Goal: Task Accomplishment & Management: Manage account settings

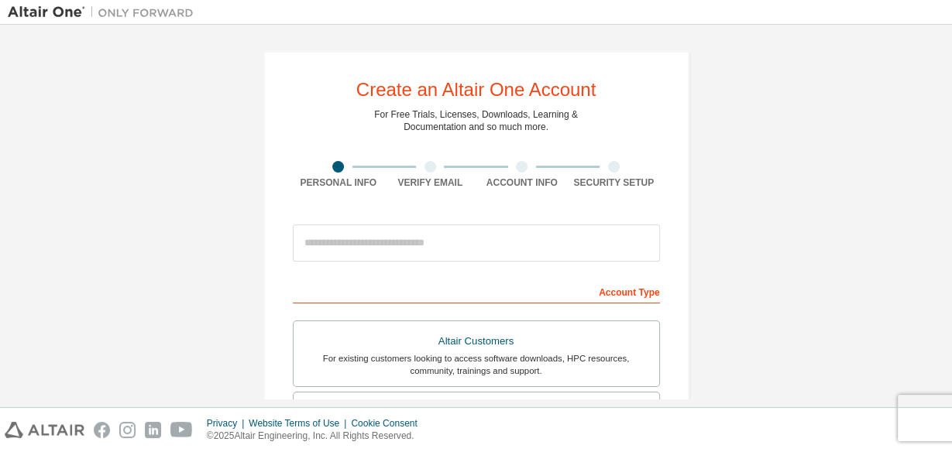
drag, startPoint x: 906, startPoint y: 0, endPoint x: 719, endPoint y: 64, distance: 197.4
click at [719, 64] on div "Create an Altair One Account For Free Trials, Licenses, Downloads, Learning & D…" at bounding box center [476, 443] width 936 height 820
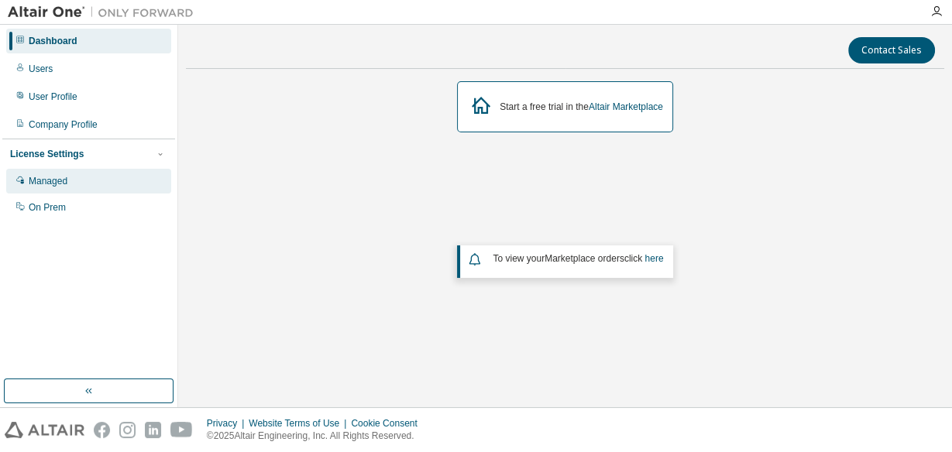
click at [48, 182] on div "Managed" at bounding box center [48, 181] width 39 height 12
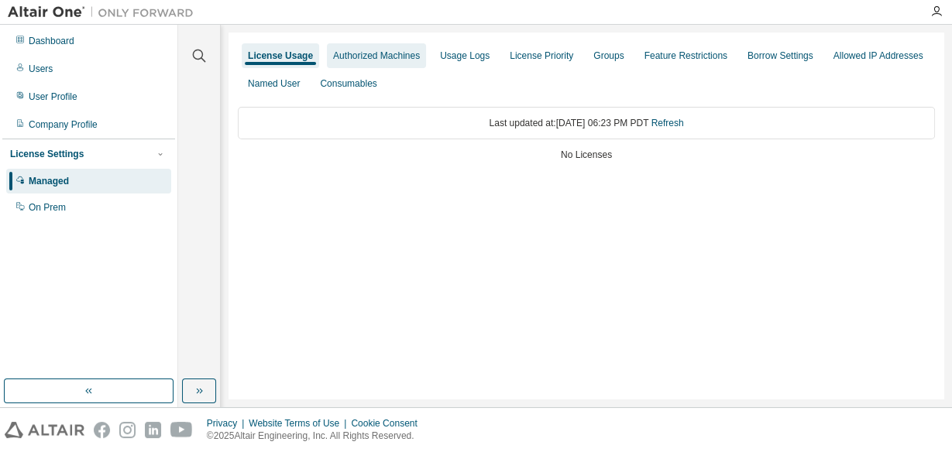
click at [381, 55] on div "Authorized Machines" at bounding box center [376, 56] width 87 height 12
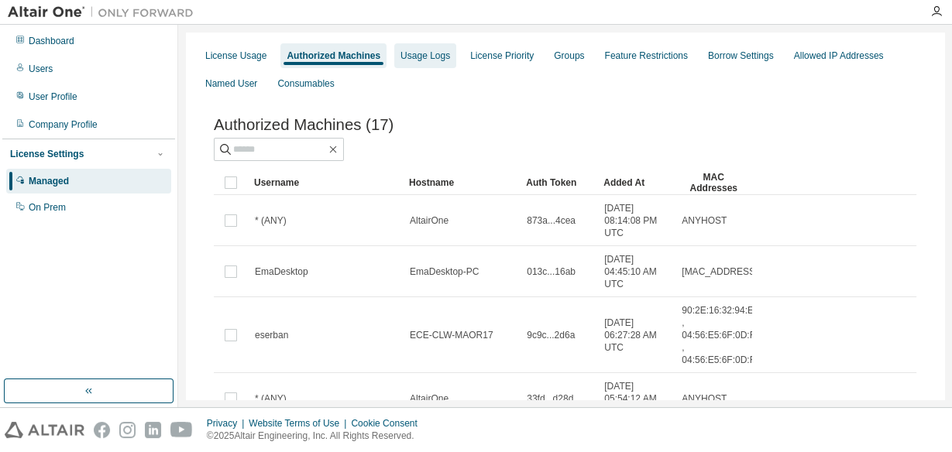
click at [421, 57] on div "Usage Logs" at bounding box center [425, 56] width 50 height 12
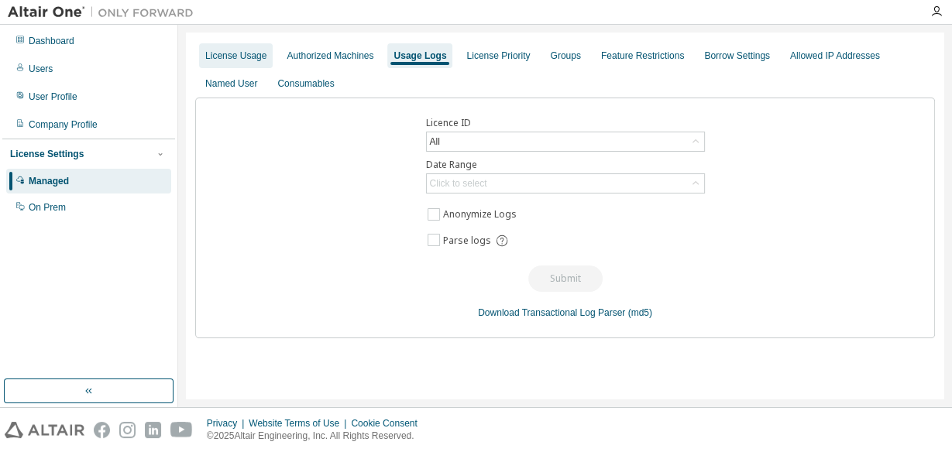
click at [252, 56] on div "License Usage" at bounding box center [235, 56] width 61 height 12
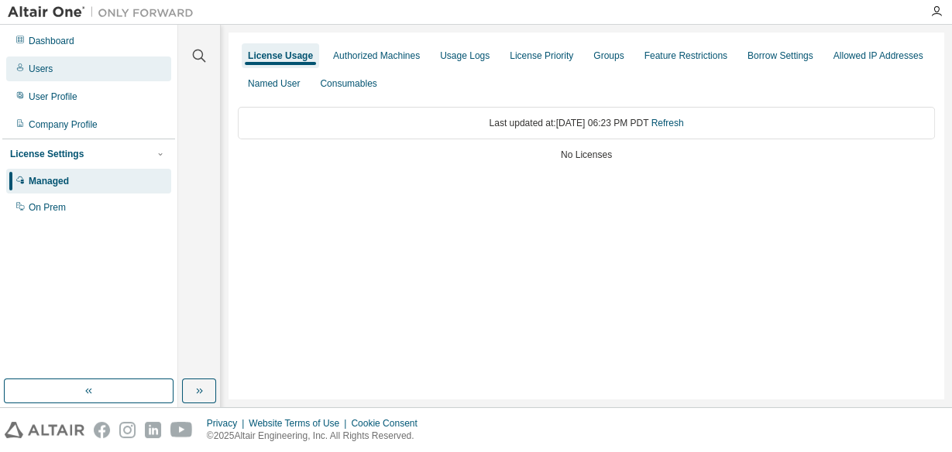
click at [55, 61] on div "Users" at bounding box center [88, 69] width 165 height 25
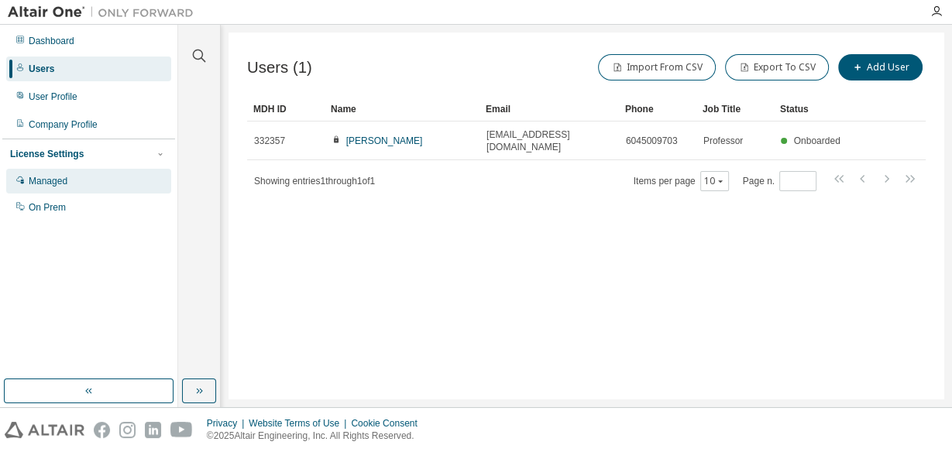
click at [43, 185] on div "Managed" at bounding box center [48, 181] width 39 height 12
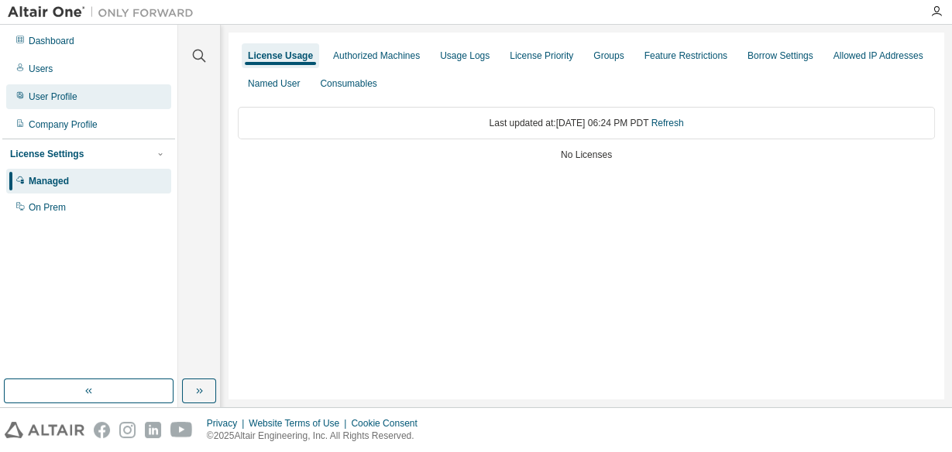
click at [50, 91] on div "User Profile" at bounding box center [53, 97] width 49 height 12
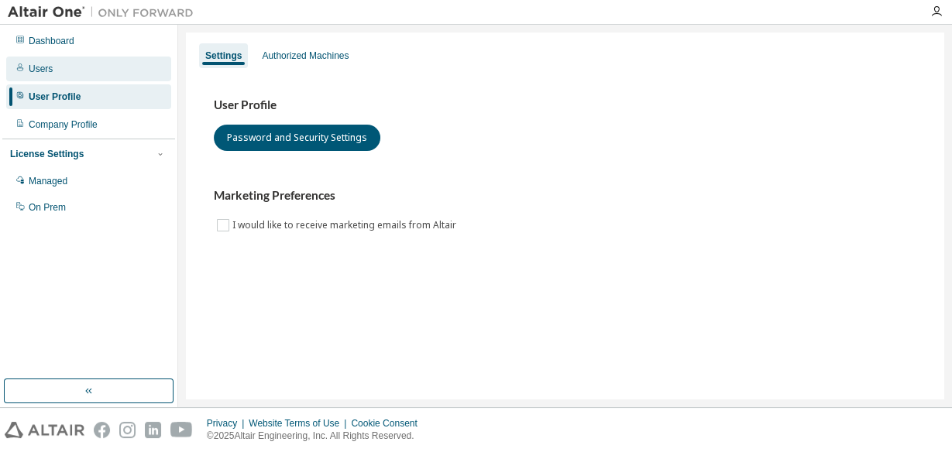
click at [50, 75] on div "Users" at bounding box center [88, 69] width 165 height 25
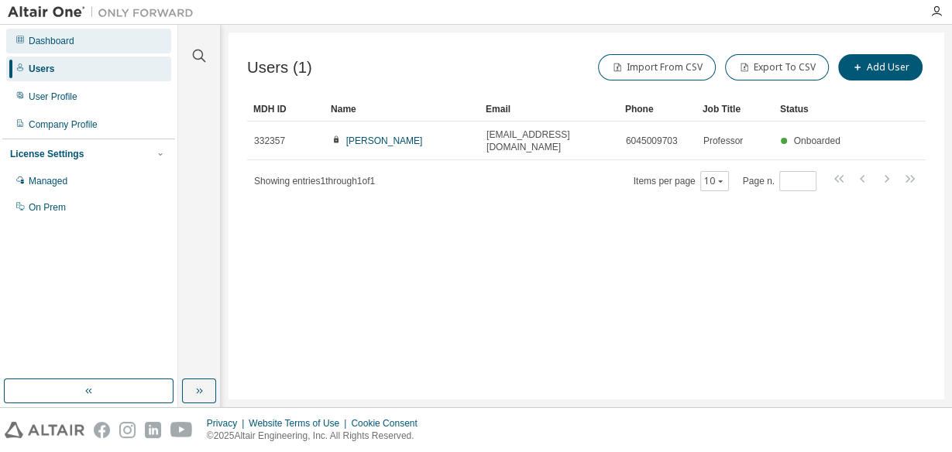
click at [44, 32] on div "Dashboard" at bounding box center [88, 41] width 165 height 25
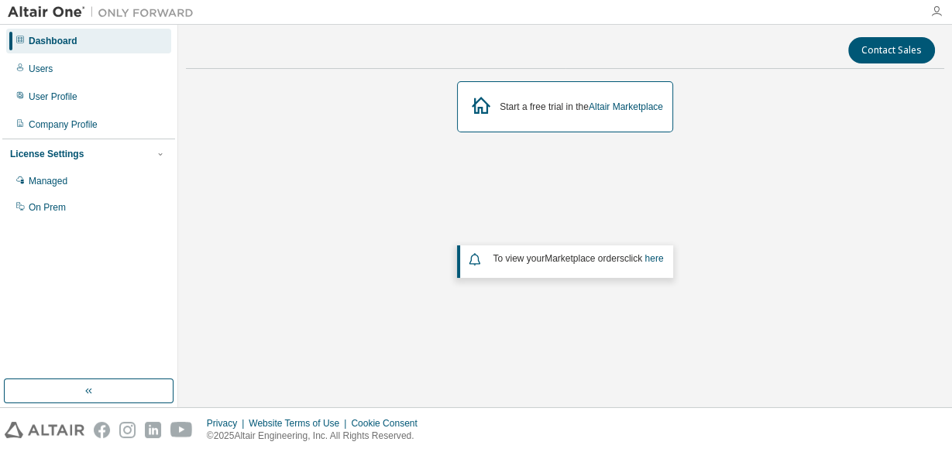
click at [941, 9] on icon "button" at bounding box center [936, 11] width 12 height 12
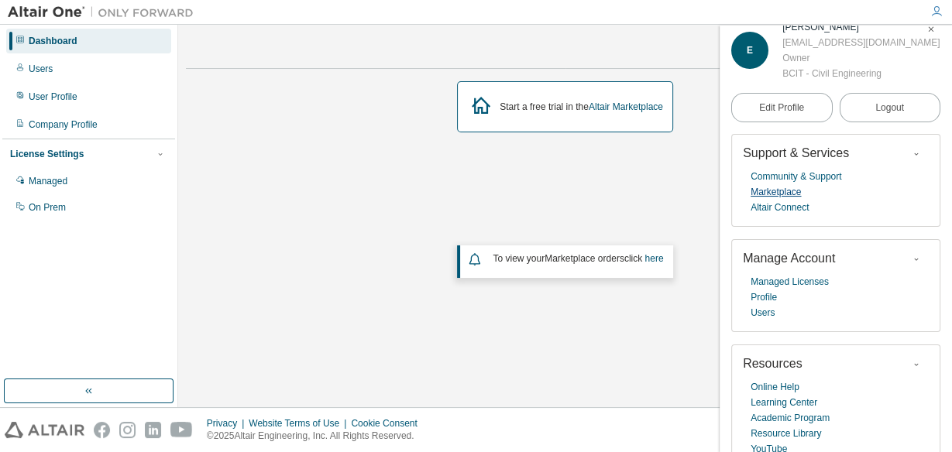
scroll to position [35, 0]
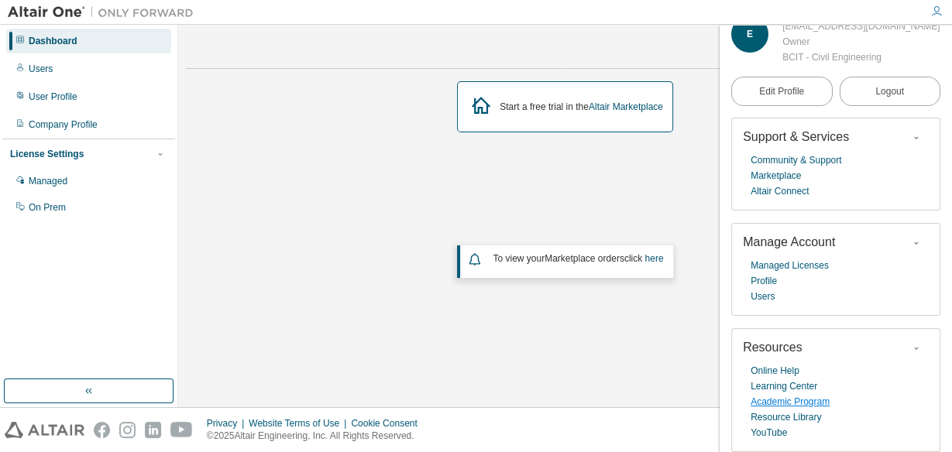
click at [784, 403] on link "Academic Program" at bounding box center [789, 401] width 79 height 15
click at [52, 170] on div "Managed" at bounding box center [88, 181] width 165 height 25
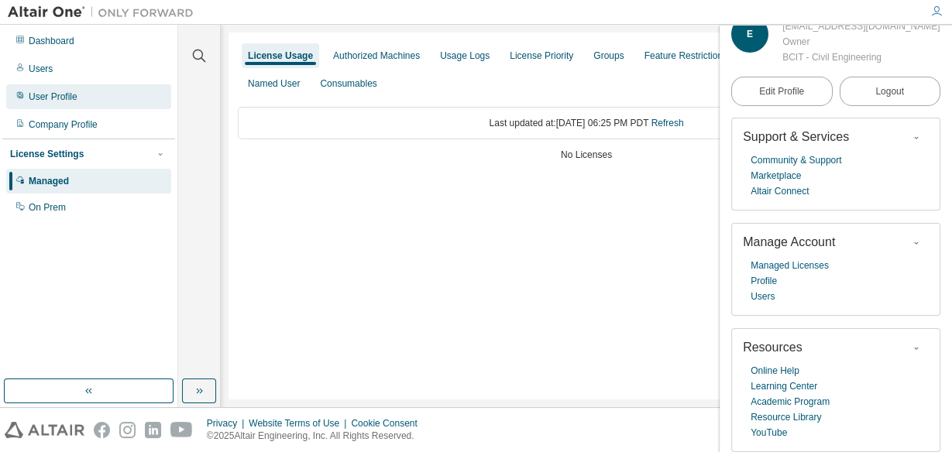
click at [46, 98] on div "User Profile" at bounding box center [53, 97] width 49 height 12
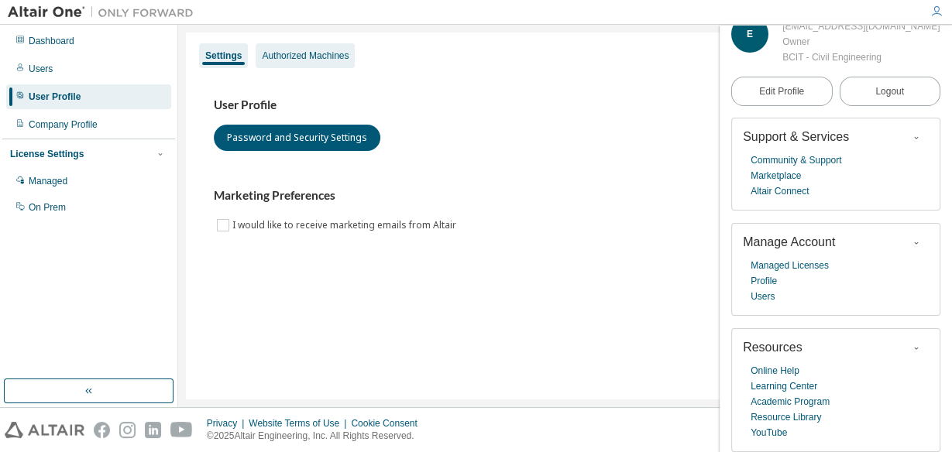
click at [315, 44] on div "Authorized Machines" at bounding box center [305, 55] width 99 height 25
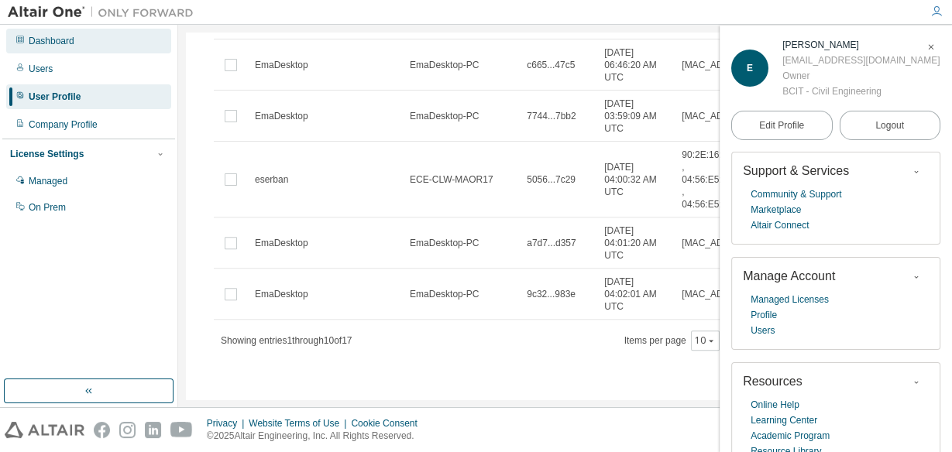
click at [37, 37] on div "Dashboard" at bounding box center [52, 41] width 46 height 12
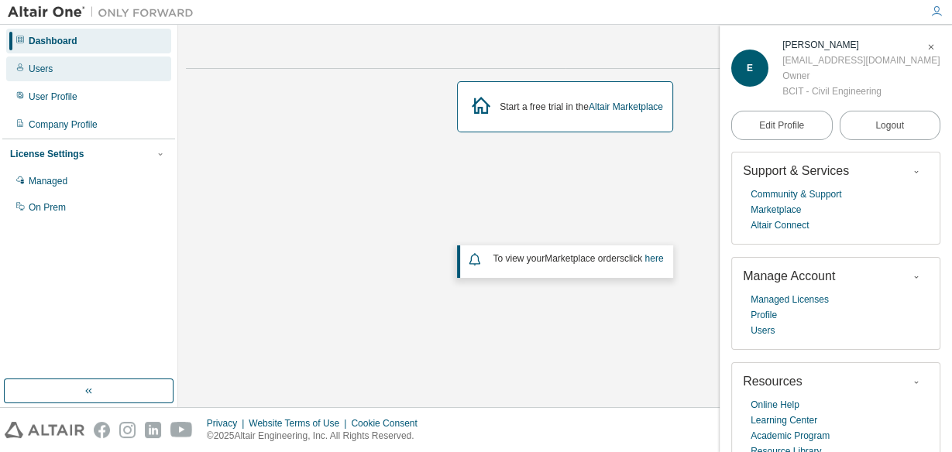
click at [39, 73] on div "Users" at bounding box center [41, 69] width 24 height 12
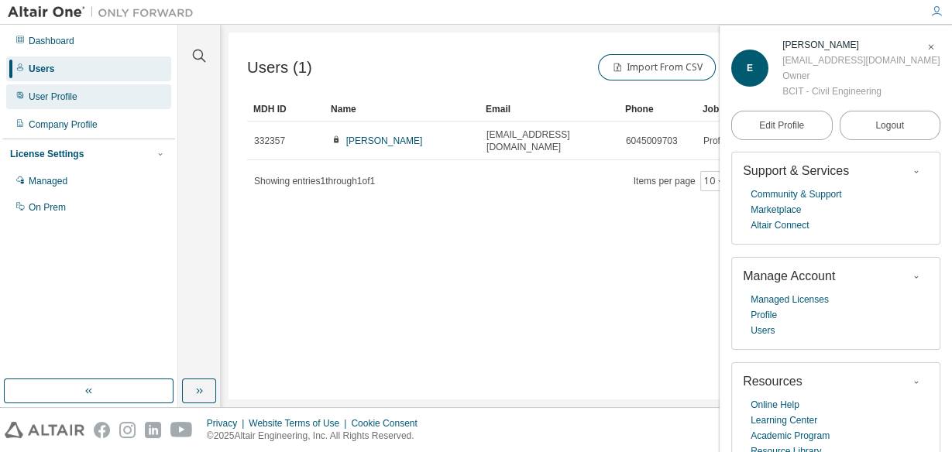
click at [53, 99] on div "User Profile" at bounding box center [53, 97] width 49 height 12
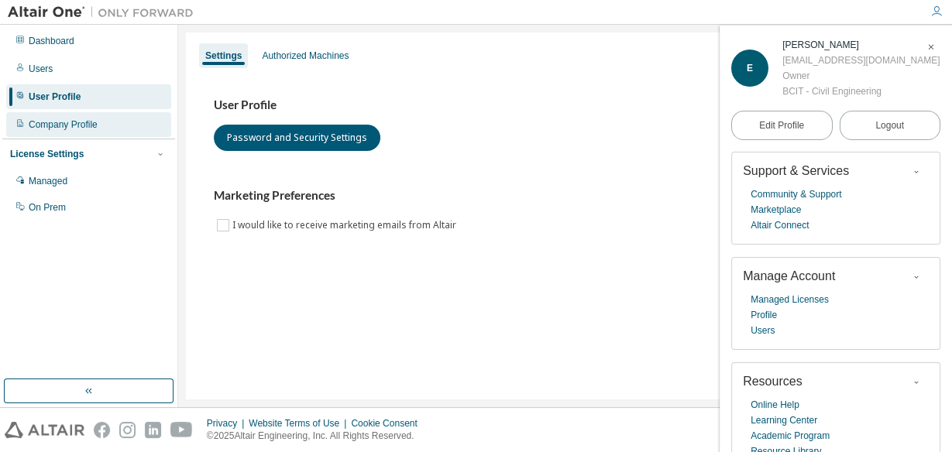
click at [50, 127] on div "Company Profile" at bounding box center [63, 124] width 69 height 12
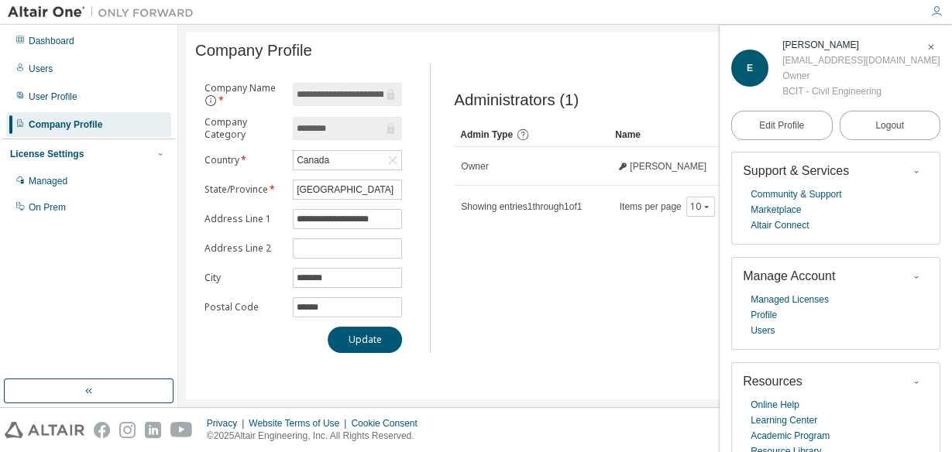
click at [51, 153] on div "License Settings" at bounding box center [47, 154] width 74 height 12
click at [48, 156] on div "License Settings" at bounding box center [47, 154] width 74 height 12
click at [50, 184] on div "Managed" at bounding box center [48, 181] width 39 height 12
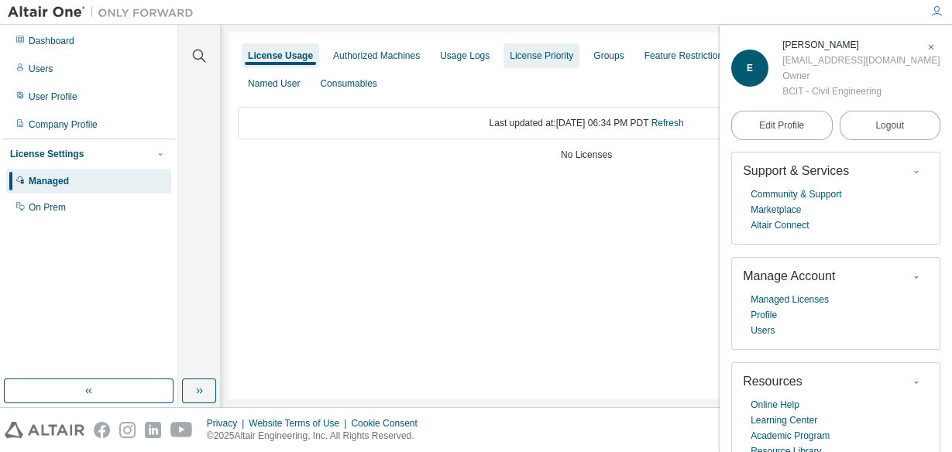
click at [526, 52] on div "License Priority" at bounding box center [540, 56] width 63 height 12
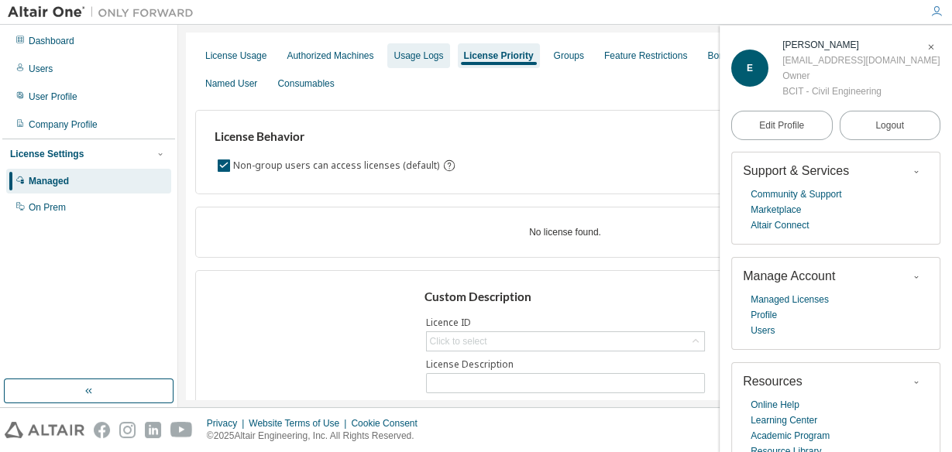
click at [416, 50] on div "Usage Logs" at bounding box center [418, 56] width 50 height 12
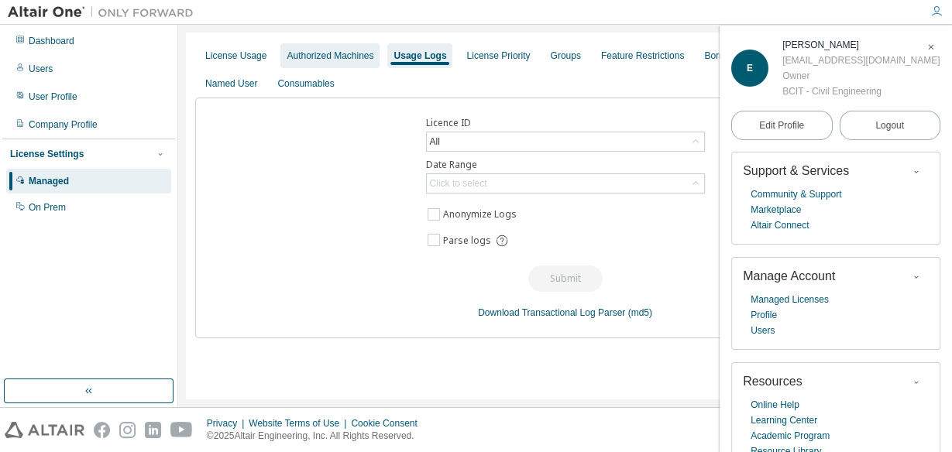
click at [337, 60] on div "Authorized Machines" at bounding box center [329, 56] width 87 height 12
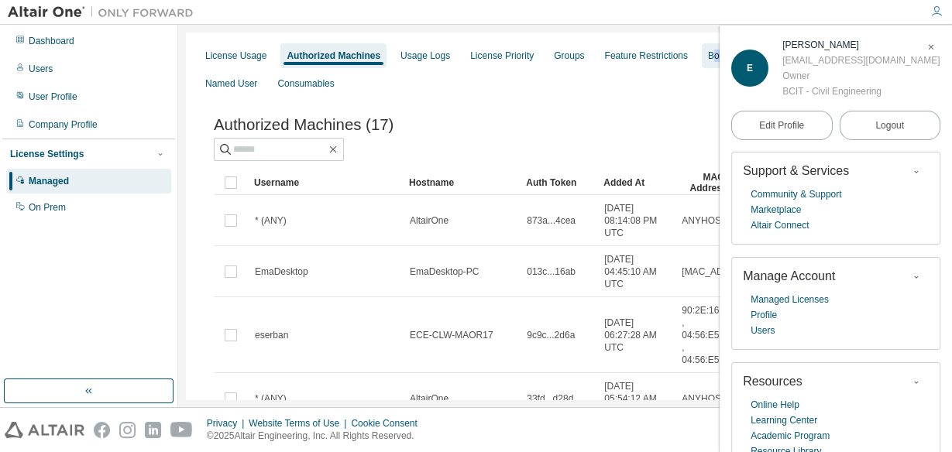
click at [708, 54] on div "Borrow Settings" at bounding box center [741, 56] width 66 height 12
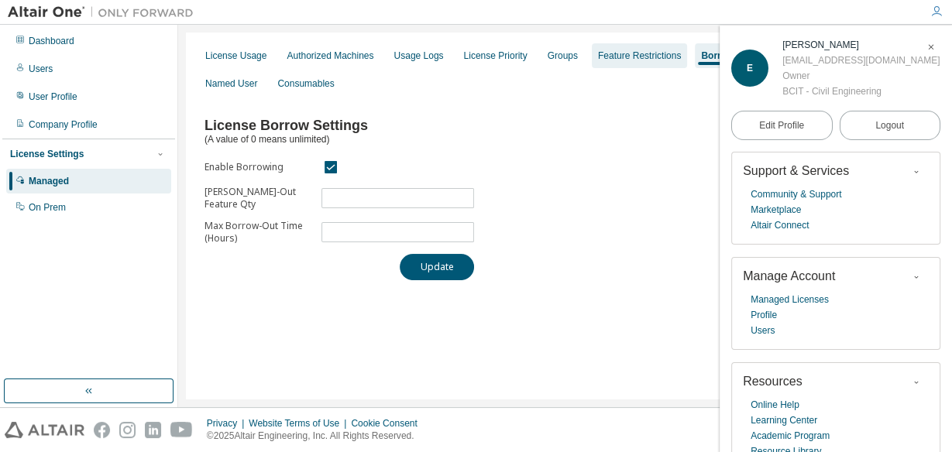
click at [620, 58] on div "Feature Restrictions" at bounding box center [639, 56] width 83 height 12
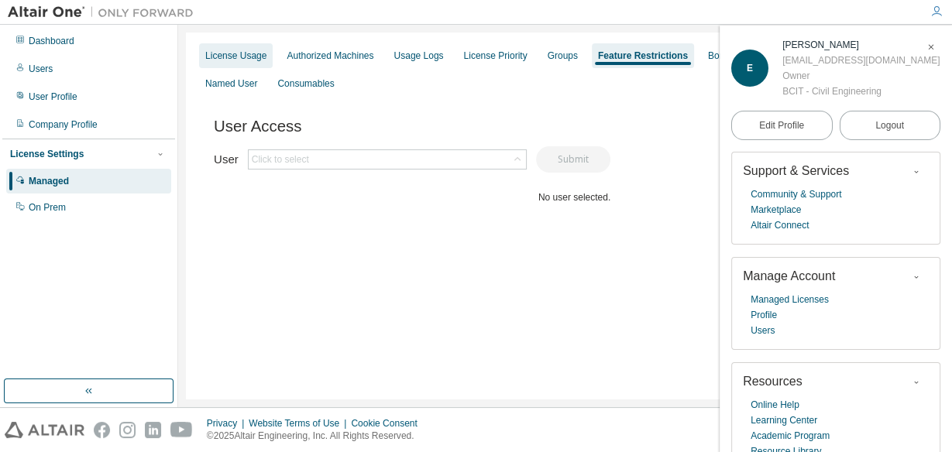
click at [239, 55] on div "License Usage" at bounding box center [235, 56] width 61 height 12
